Goal: Information Seeking & Learning: Check status

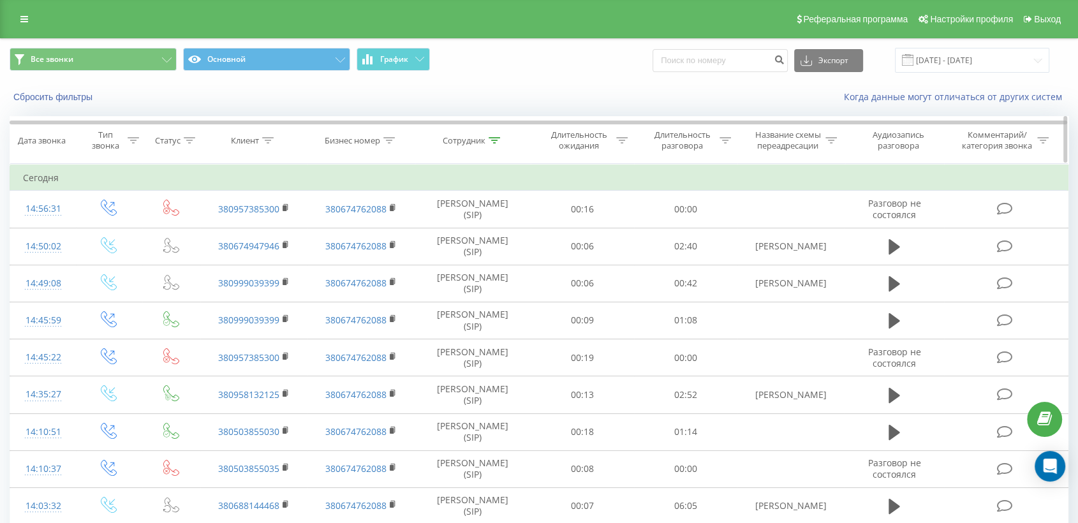
click at [493, 140] on icon at bounding box center [494, 140] width 11 height 6
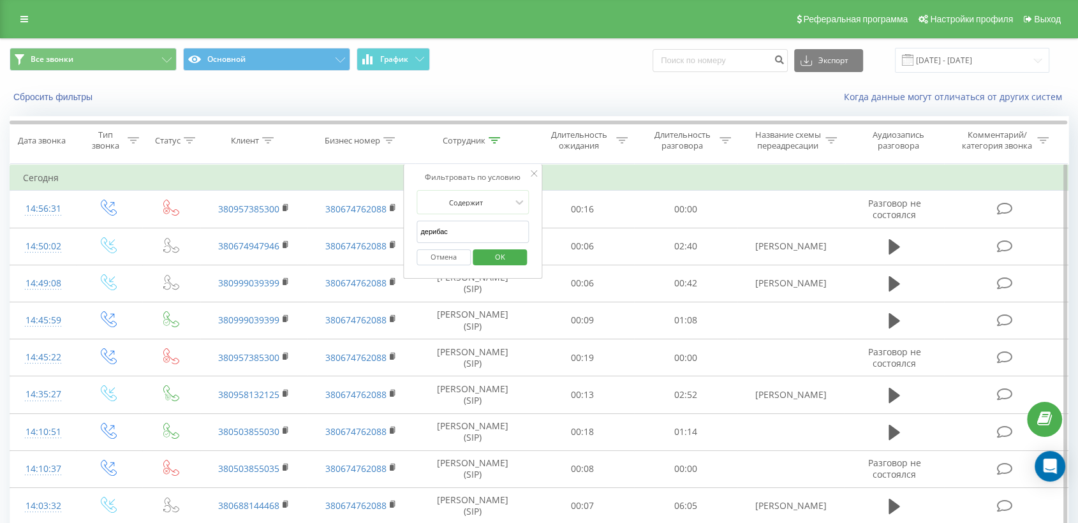
click at [470, 225] on input "дерибас" at bounding box center [473, 232] width 112 height 22
type input "д"
click at [501, 256] on span "OK" at bounding box center [500, 257] width 36 height 20
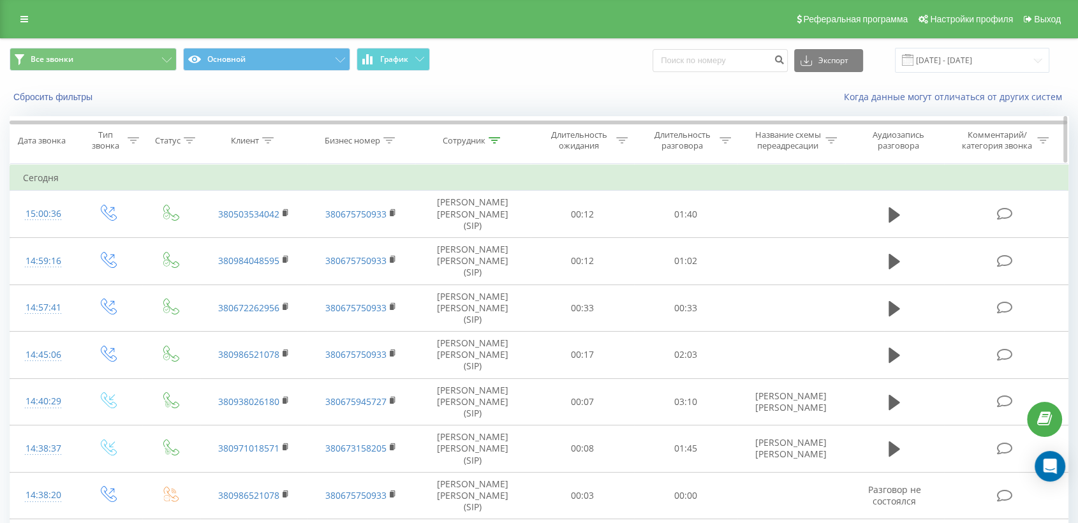
click at [495, 139] on icon at bounding box center [494, 140] width 11 height 6
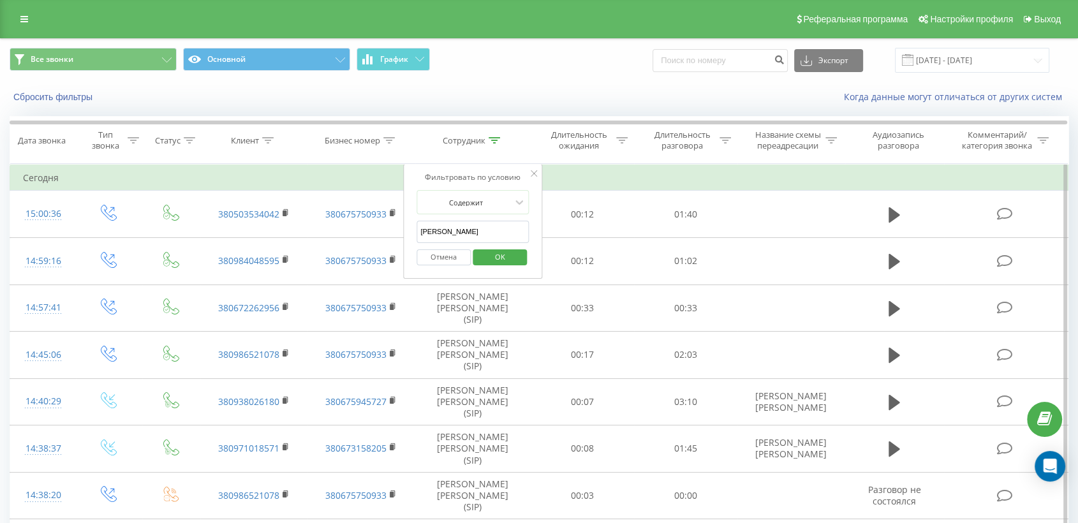
click at [465, 226] on input "[PERSON_NAME]" at bounding box center [473, 232] width 112 height 22
type input "ш"
type input "дерибас"
click at [507, 255] on span "OK" at bounding box center [500, 257] width 36 height 20
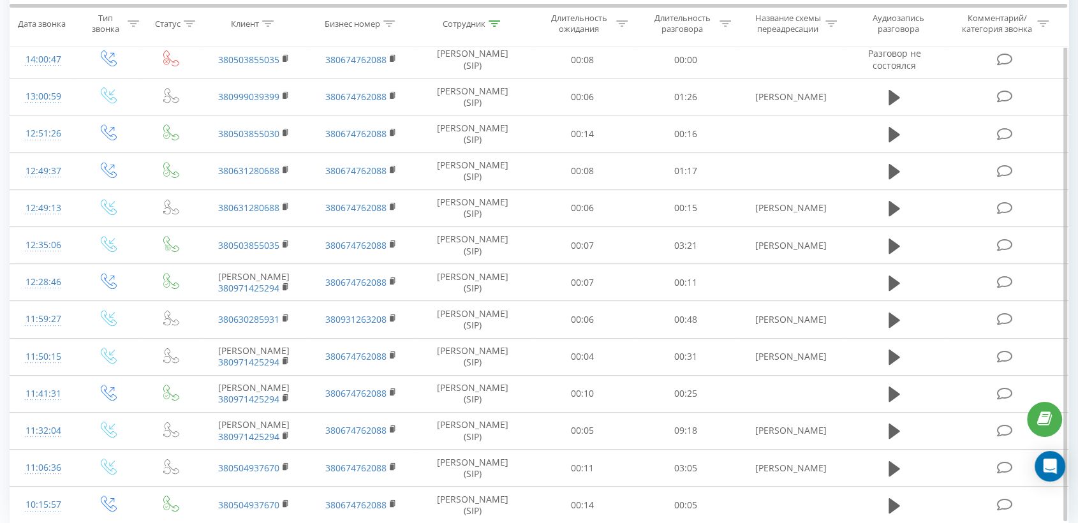
scroll to position [531, 0]
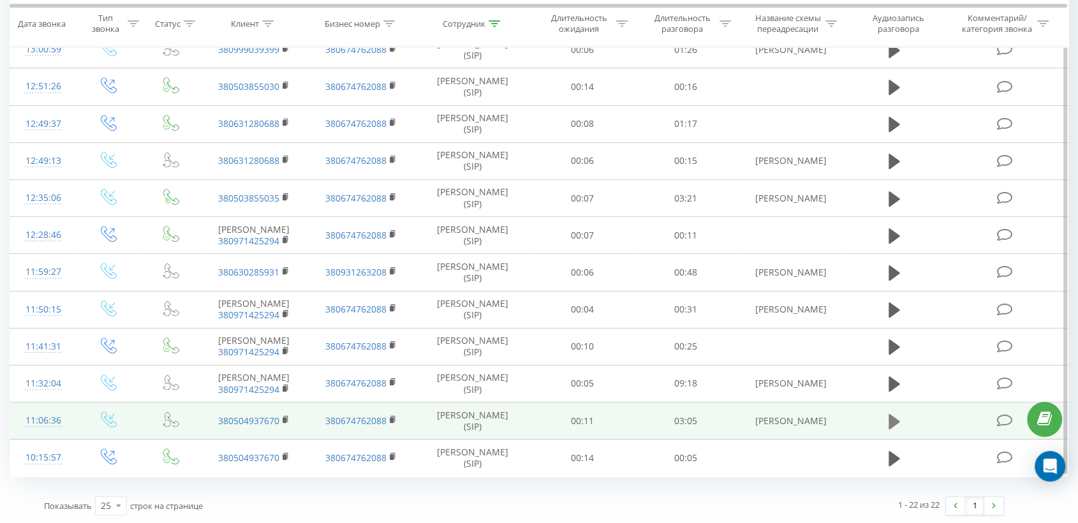
click at [897, 419] on icon at bounding box center [894, 420] width 11 height 15
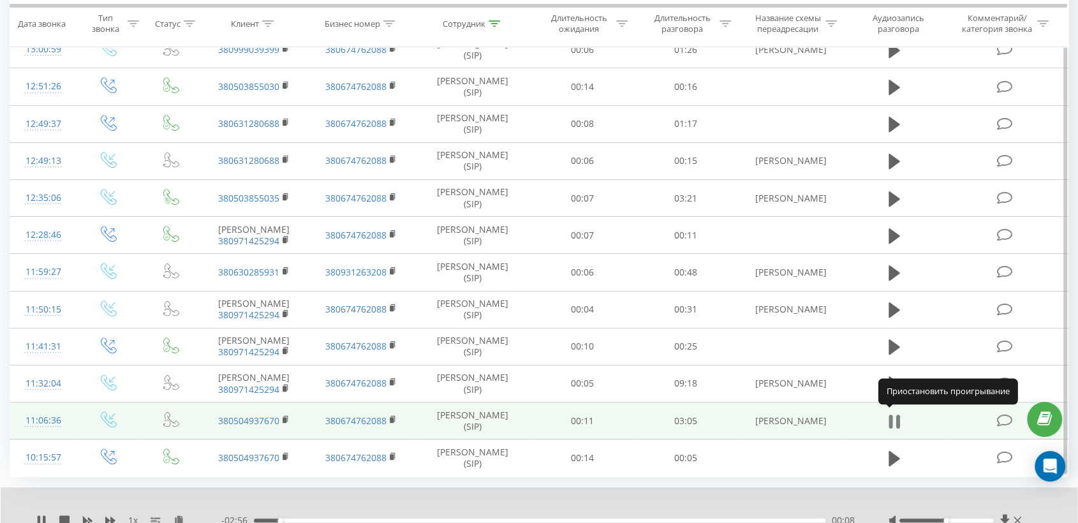
click at [895, 420] on icon at bounding box center [894, 422] width 11 height 18
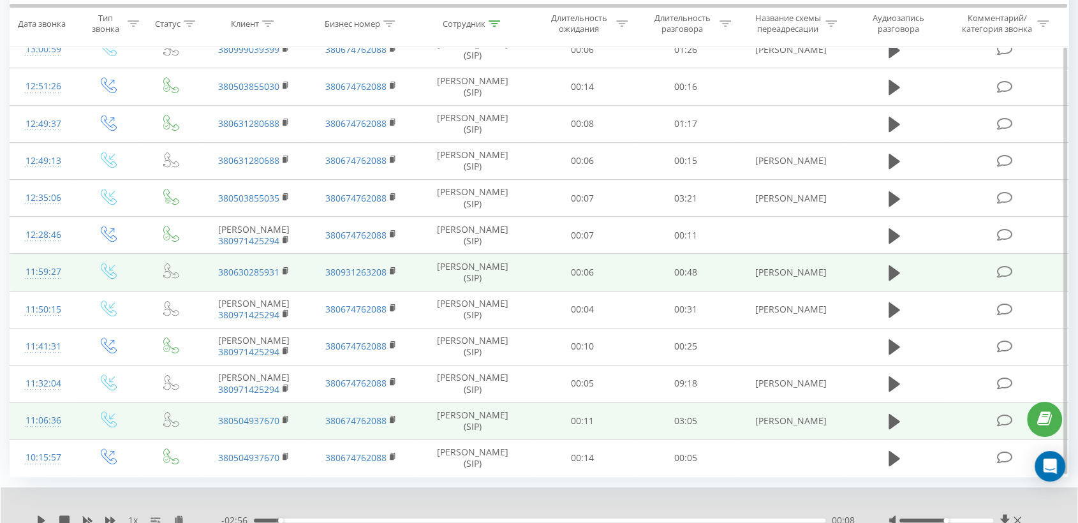
drag, startPoint x: 893, startPoint y: 268, endPoint x: 935, endPoint y: 284, distance: 45.0
click at [893, 268] on icon at bounding box center [894, 272] width 11 height 15
click at [892, 274] on icon at bounding box center [891, 273] width 4 height 14
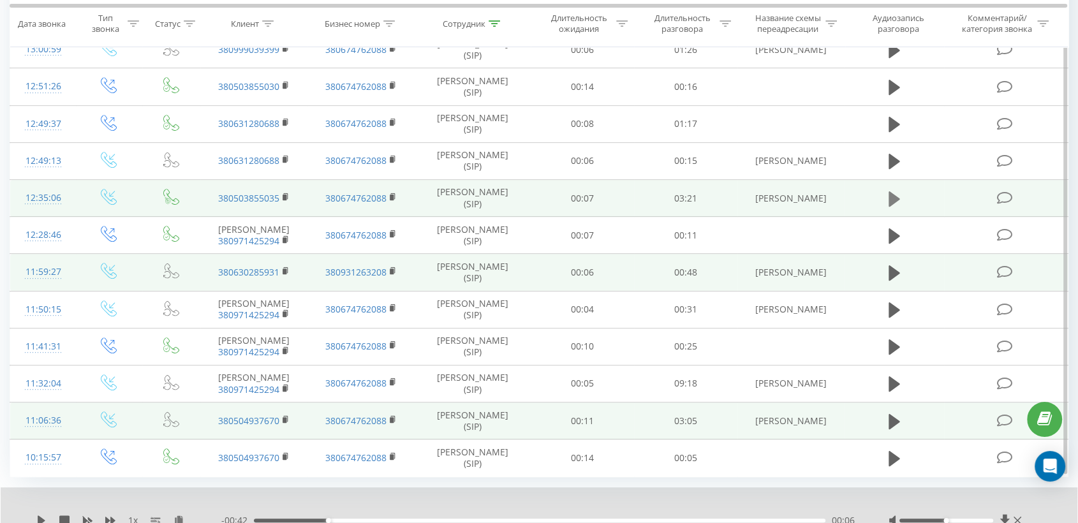
click at [895, 194] on icon at bounding box center [894, 198] width 11 height 15
click at [898, 193] on icon at bounding box center [899, 199] width 4 height 14
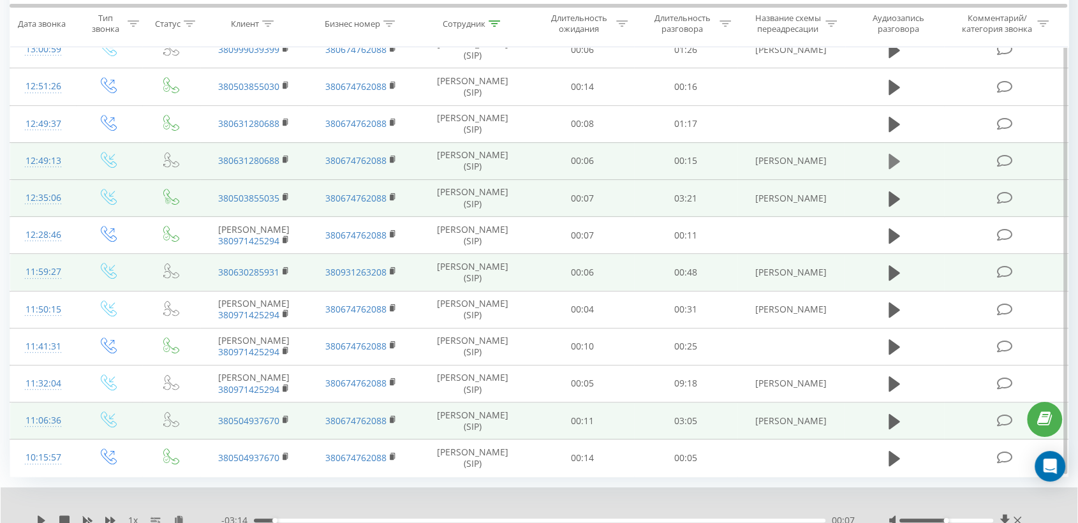
click at [893, 161] on icon at bounding box center [894, 161] width 11 height 15
click at [895, 161] on icon at bounding box center [894, 162] width 11 height 18
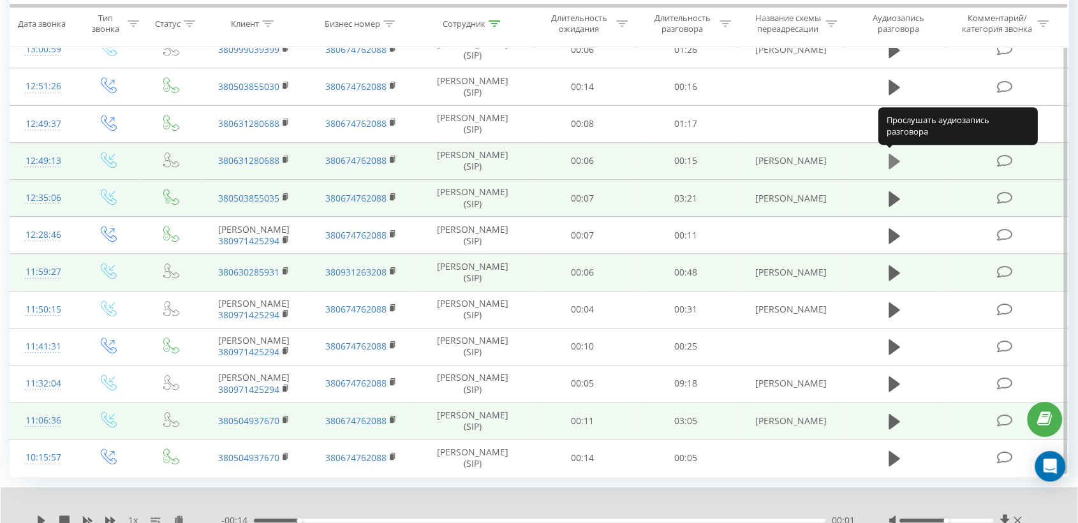
click at [890, 160] on icon at bounding box center [894, 161] width 11 height 15
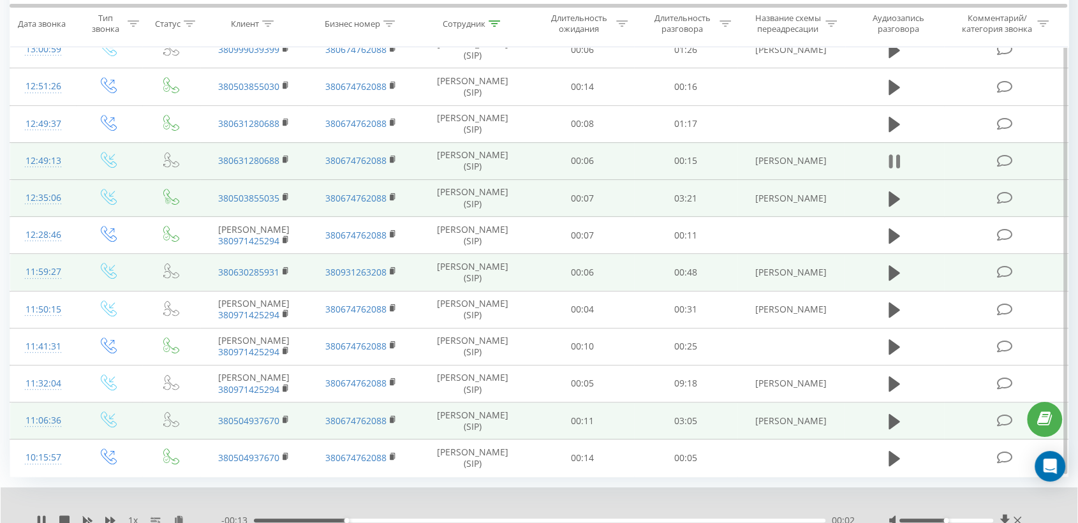
click at [893, 162] on icon at bounding box center [894, 162] width 11 height 18
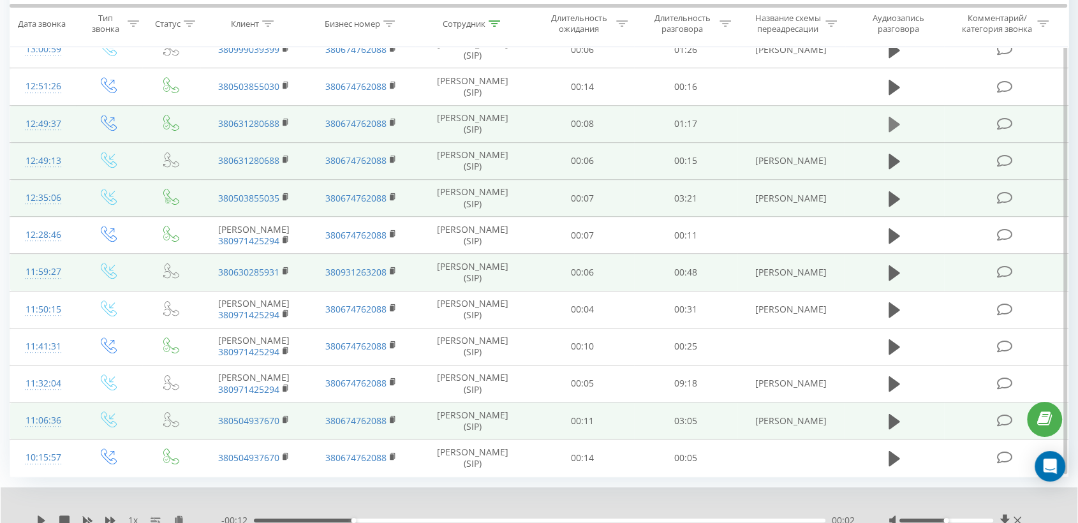
click at [893, 119] on icon at bounding box center [894, 124] width 11 height 15
click at [893, 124] on icon at bounding box center [891, 124] width 4 height 14
